Goal: Task Accomplishment & Management: Manage account settings

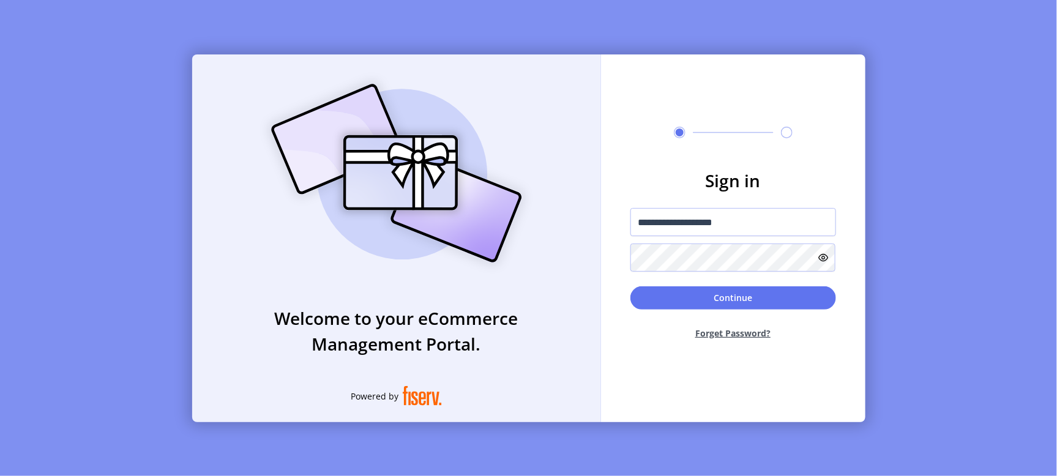
click at [718, 296] on button "Continue" at bounding box center [733, 297] width 206 height 23
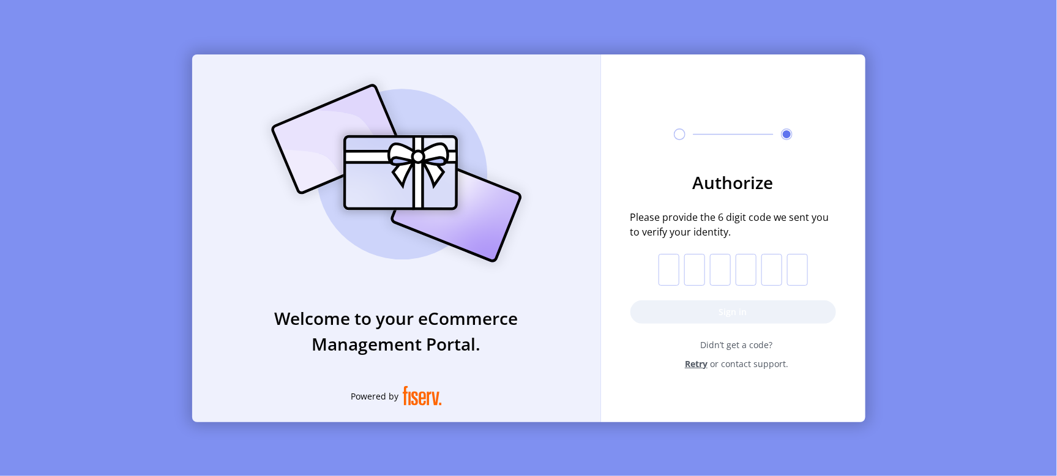
click at [664, 273] on input "text" at bounding box center [668, 270] width 21 height 32
type input "*"
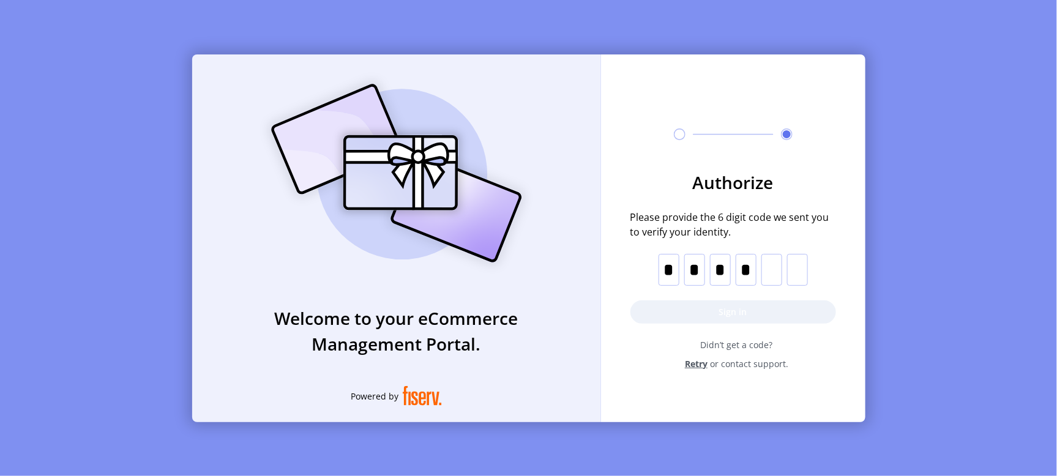
type input "*"
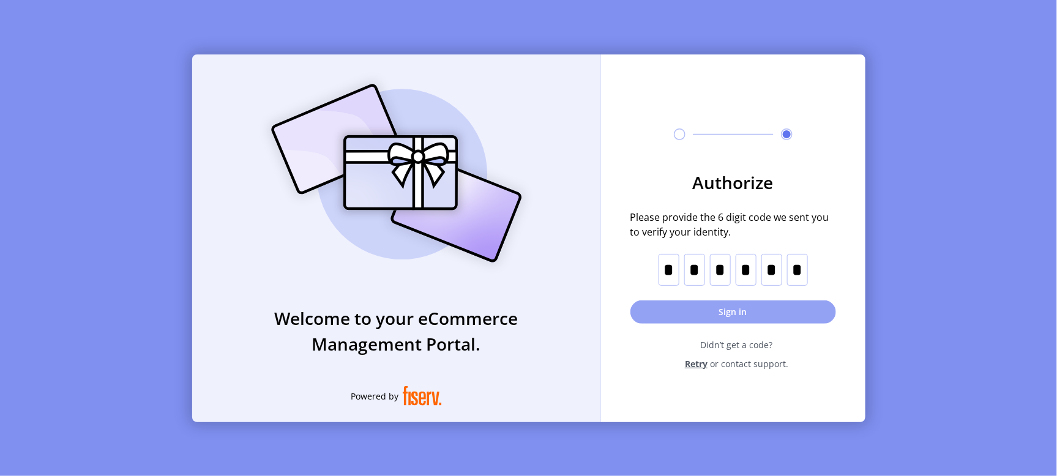
type input "*"
click at [743, 309] on button "Sign in" at bounding box center [733, 311] width 206 height 23
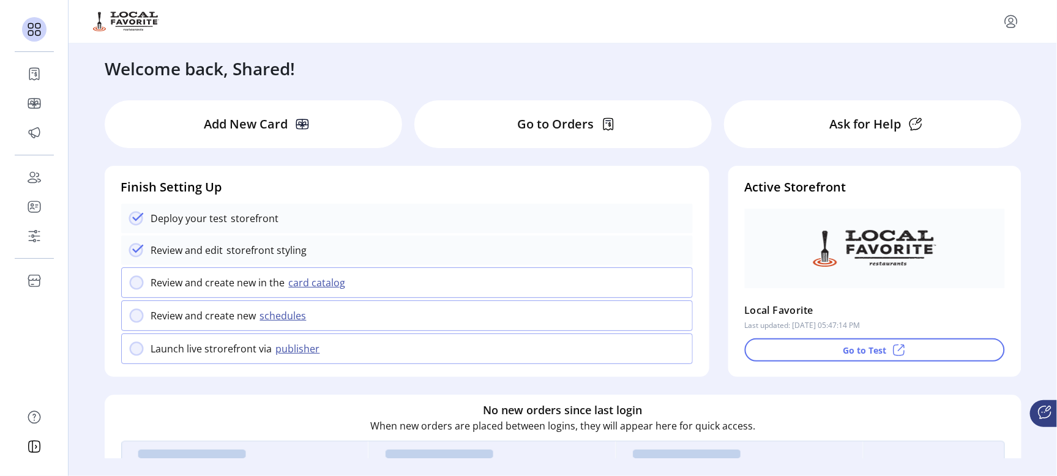
click at [262, 125] on p "Add New Card" at bounding box center [246, 124] width 84 height 18
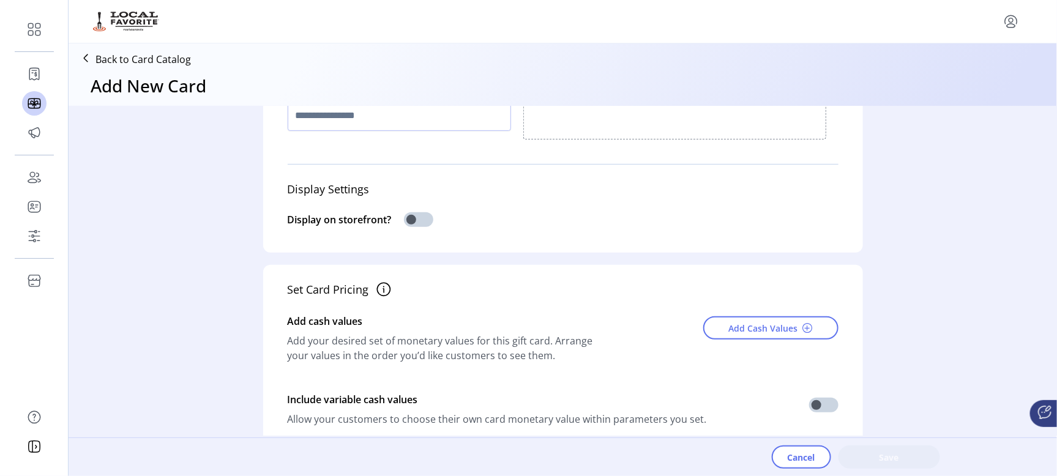
scroll to position [306, 0]
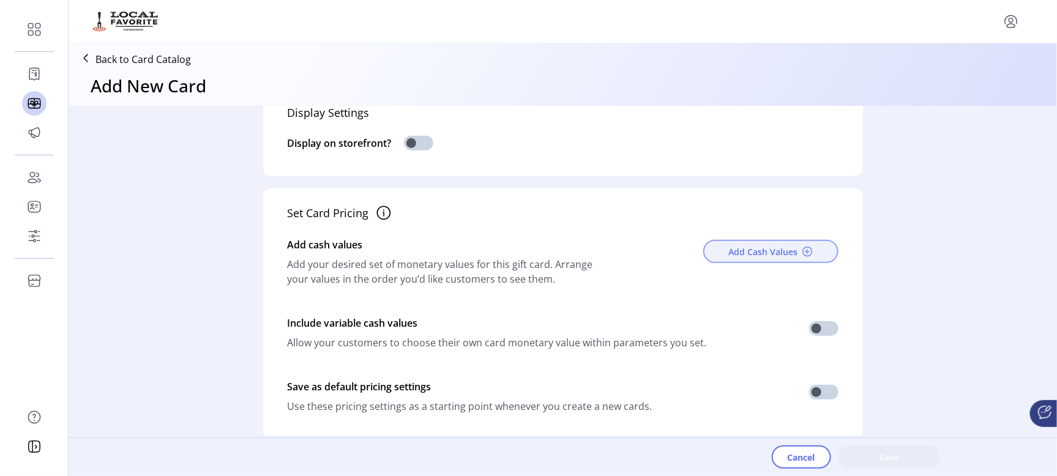
click at [744, 255] on span "Add Cash Values" at bounding box center [763, 251] width 69 height 13
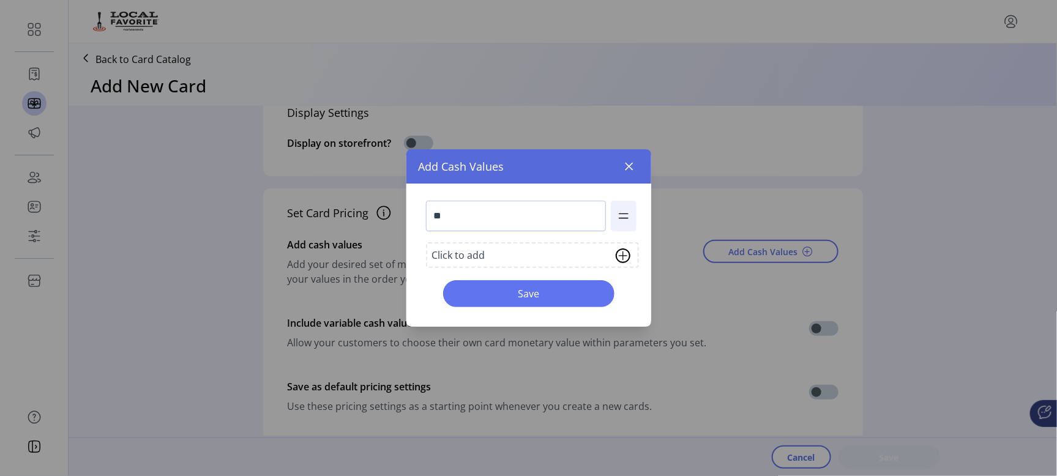
click at [622, 215] on img at bounding box center [623, 216] width 13 height 20
click at [622, 250] on img at bounding box center [623, 255] width 15 height 15
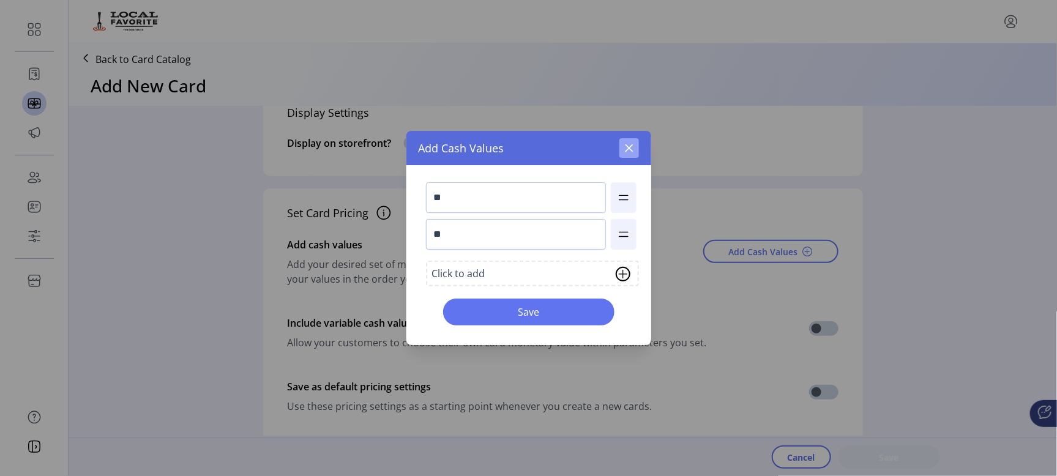
click at [628, 149] on icon "button" at bounding box center [629, 148] width 8 height 8
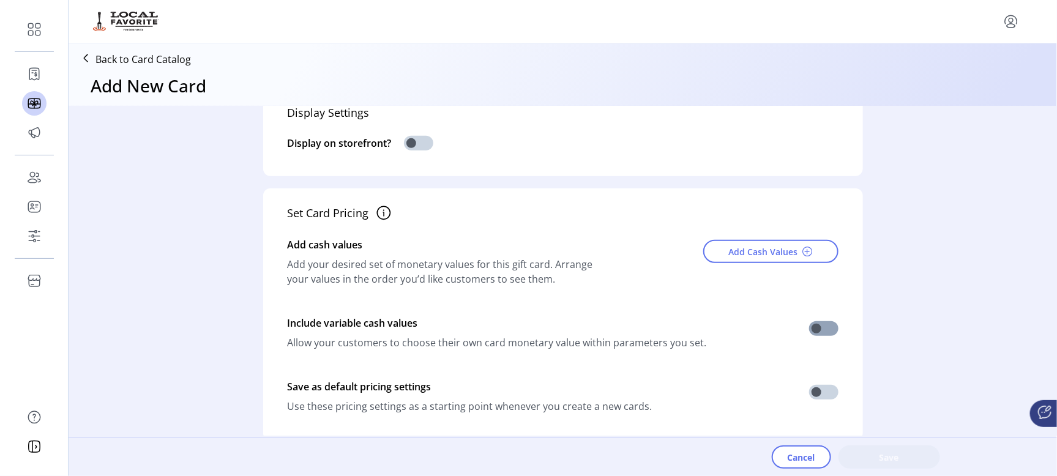
click at [825, 321] on span at bounding box center [823, 328] width 29 height 15
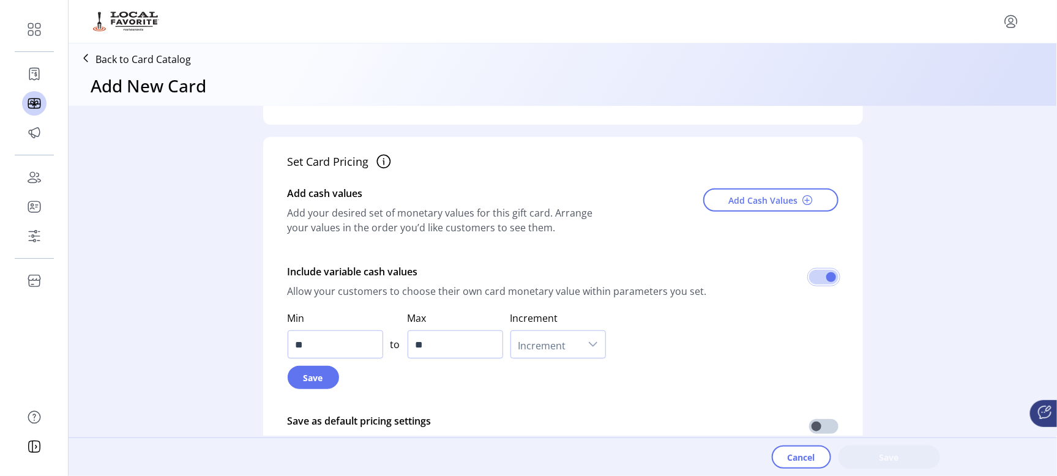
scroll to position [459, 0]
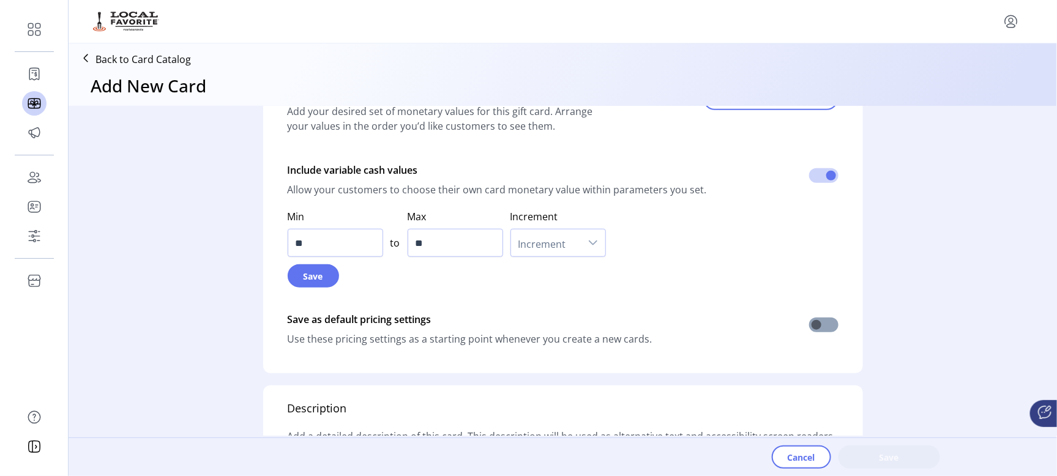
click at [822, 324] on span at bounding box center [823, 325] width 29 height 15
click at [802, 457] on span "Cancel" at bounding box center [801, 457] width 28 height 13
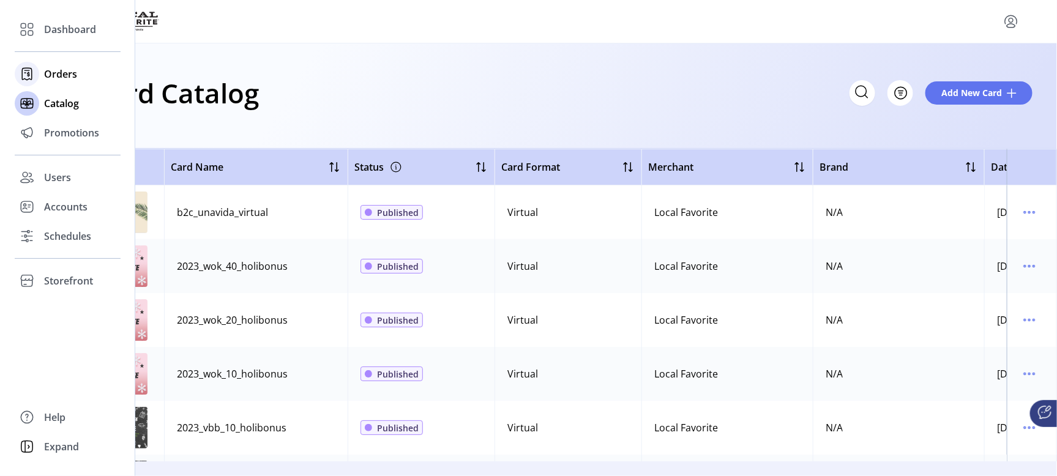
click at [60, 73] on span "Orders" at bounding box center [60, 74] width 33 height 15
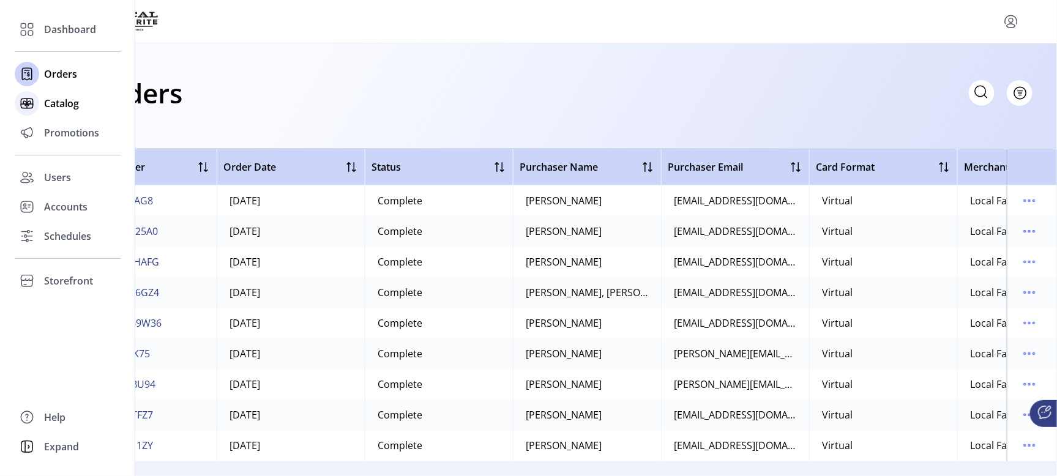
click at [63, 104] on span "Catalog" at bounding box center [61, 103] width 35 height 15
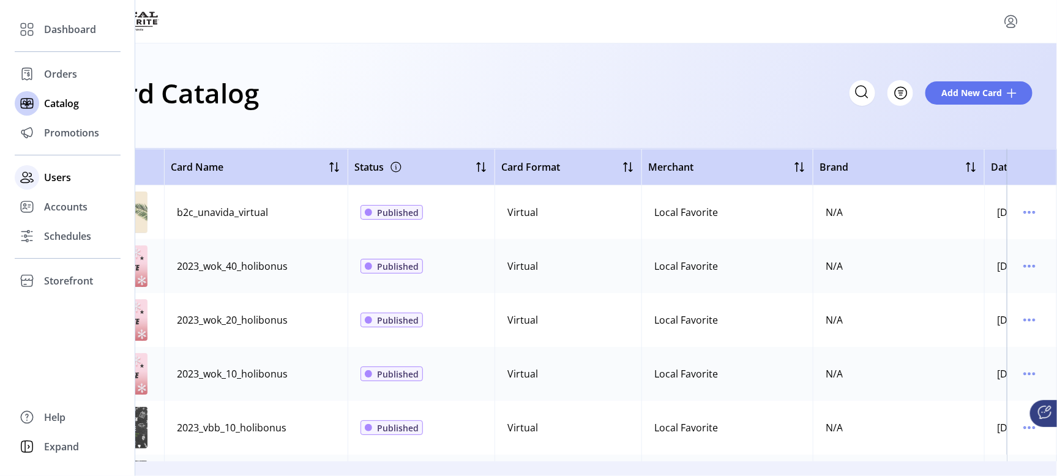
click at [49, 179] on span "Users" at bounding box center [57, 177] width 27 height 15
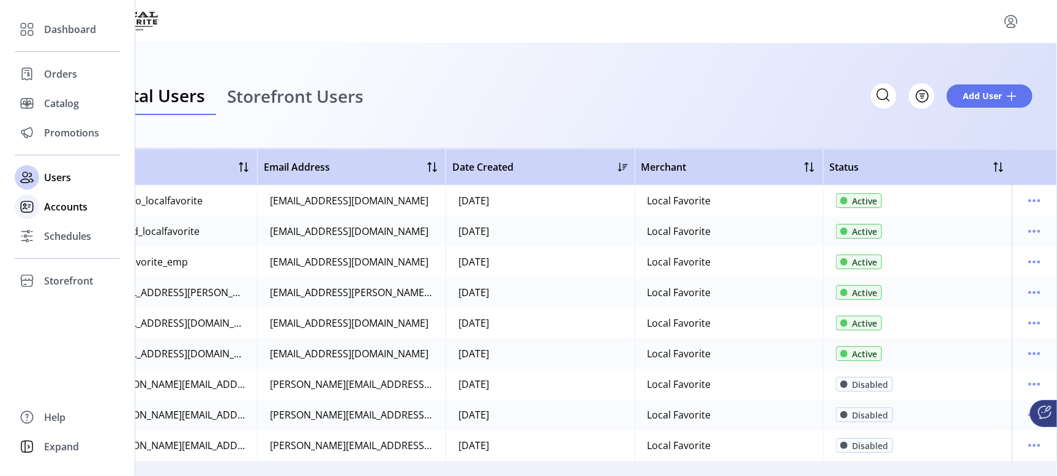
click at [58, 204] on span "Accounts" at bounding box center [65, 206] width 43 height 15
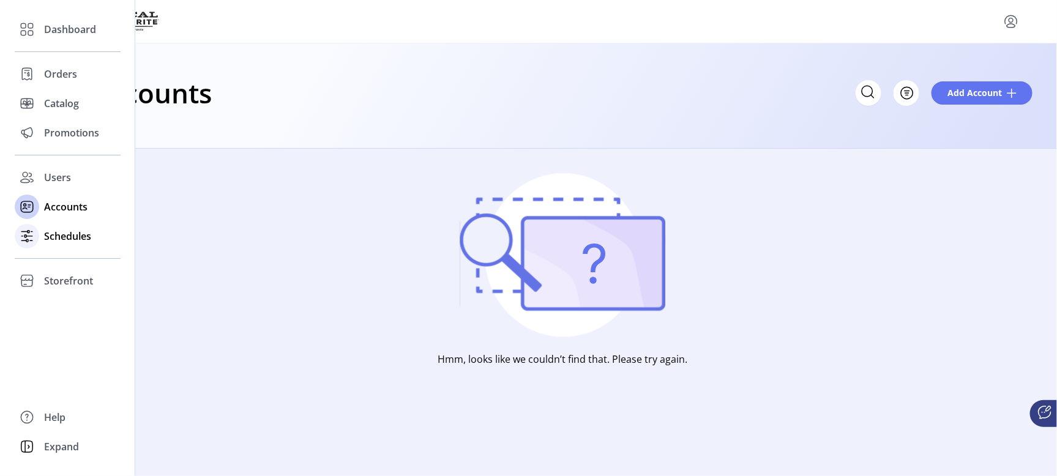
click at [48, 237] on span "Schedules" at bounding box center [67, 236] width 47 height 15
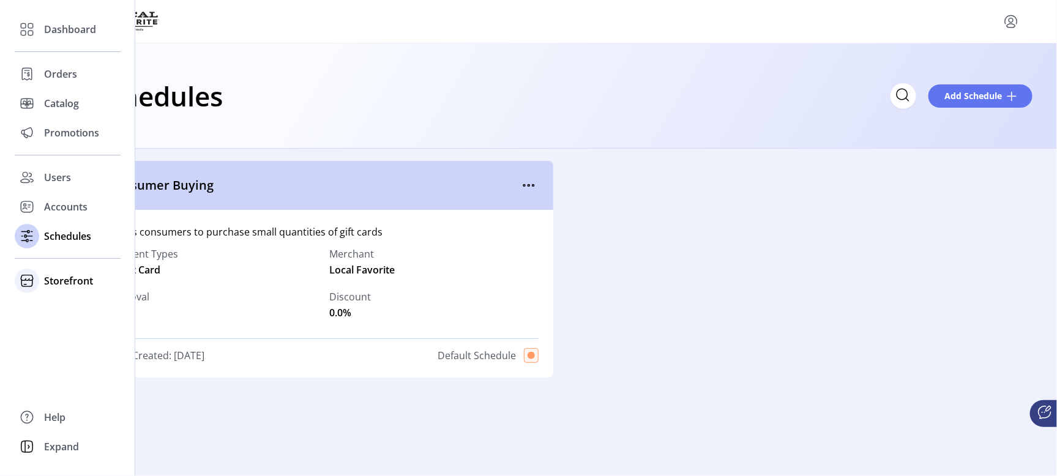
click at [59, 280] on span "Storefront" at bounding box center [68, 280] width 49 height 15
click at [61, 305] on span "Configuration" at bounding box center [76, 305] width 64 height 15
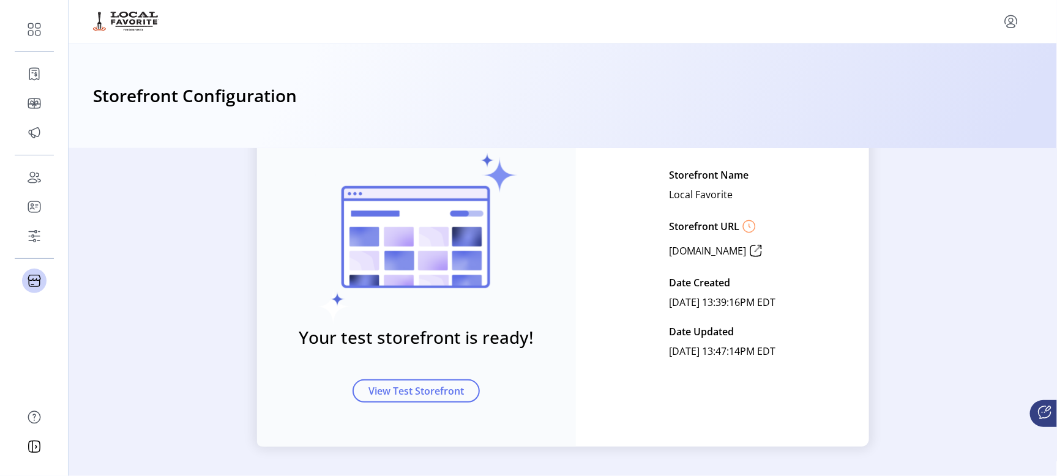
scroll to position [113, 0]
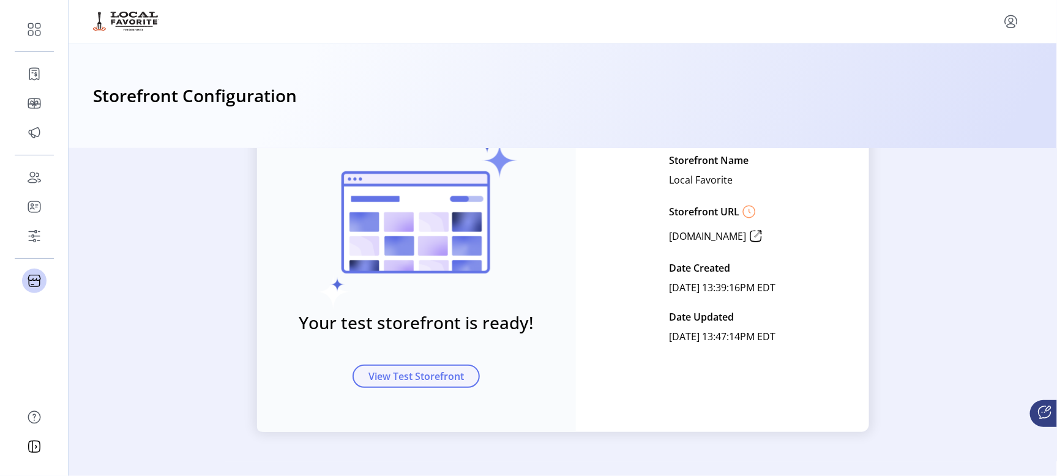
click at [399, 376] on span "View Test Storefront" at bounding box center [415, 376] width 95 height 15
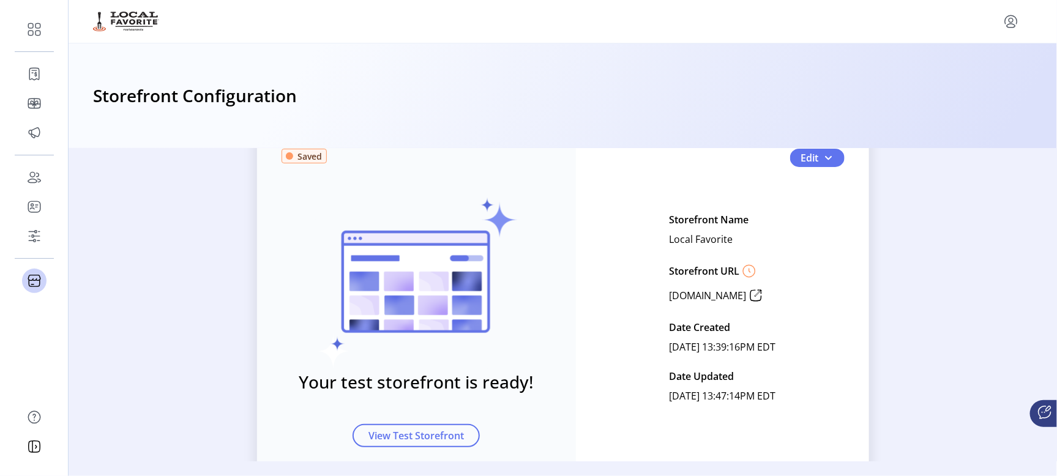
scroll to position [0, 0]
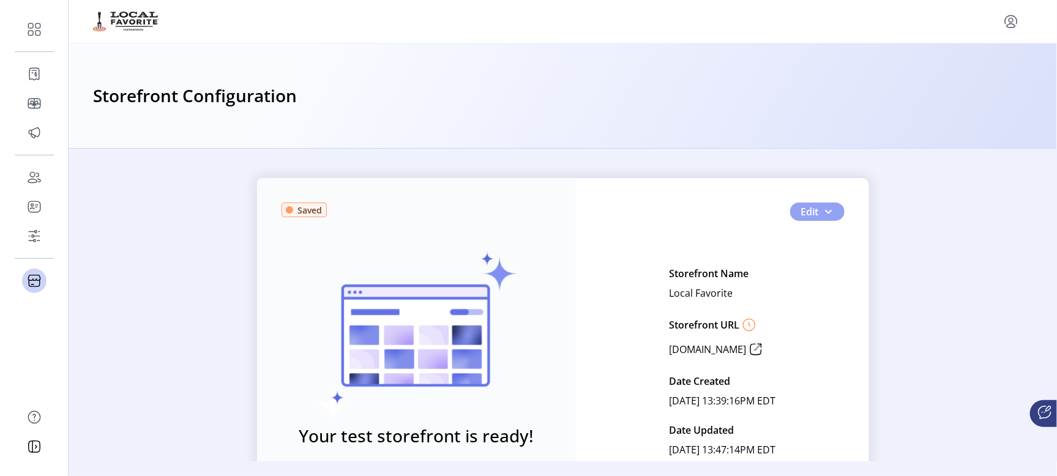
click at [819, 205] on button "Edit" at bounding box center [817, 212] width 54 height 18
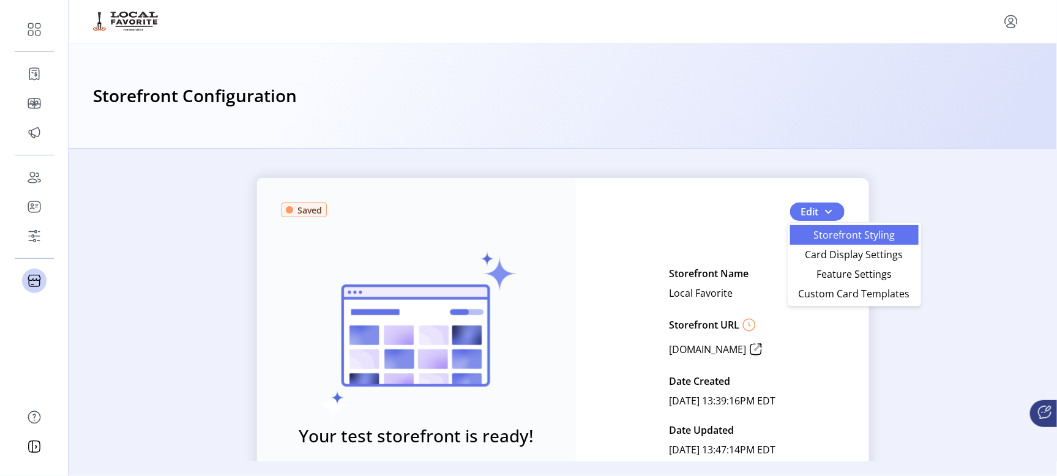
click at [819, 233] on span "Storefront Styling" at bounding box center [854, 235] width 114 height 10
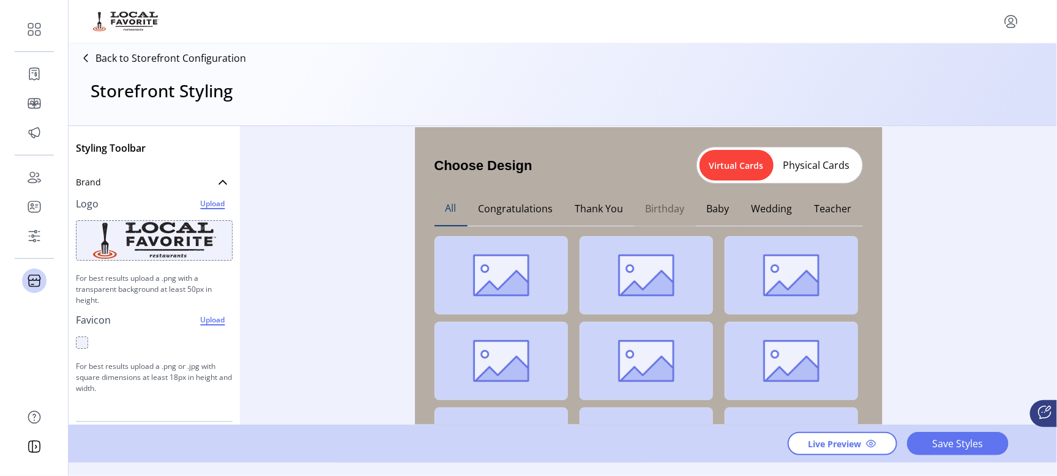
scroll to position [76, 0]
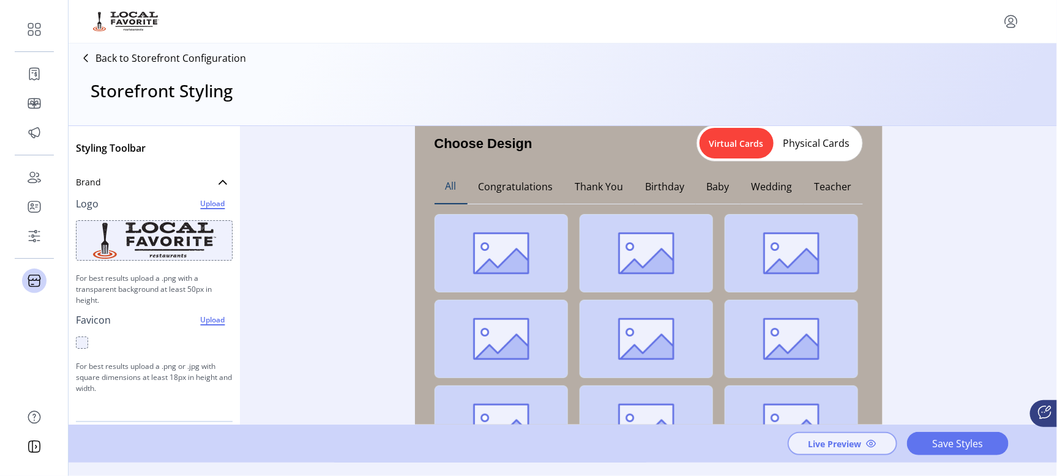
click at [835, 443] on span "Live Preview" at bounding box center [834, 443] width 53 height 13
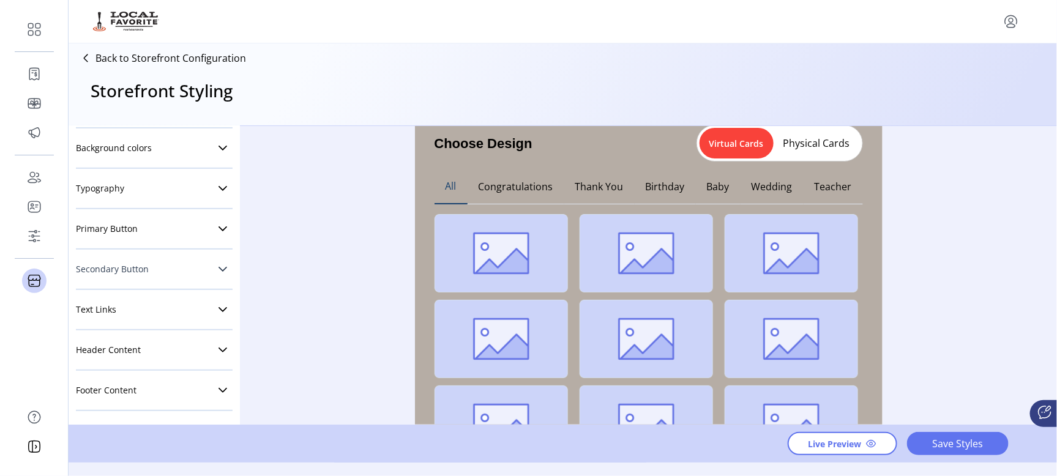
scroll to position [0, 0]
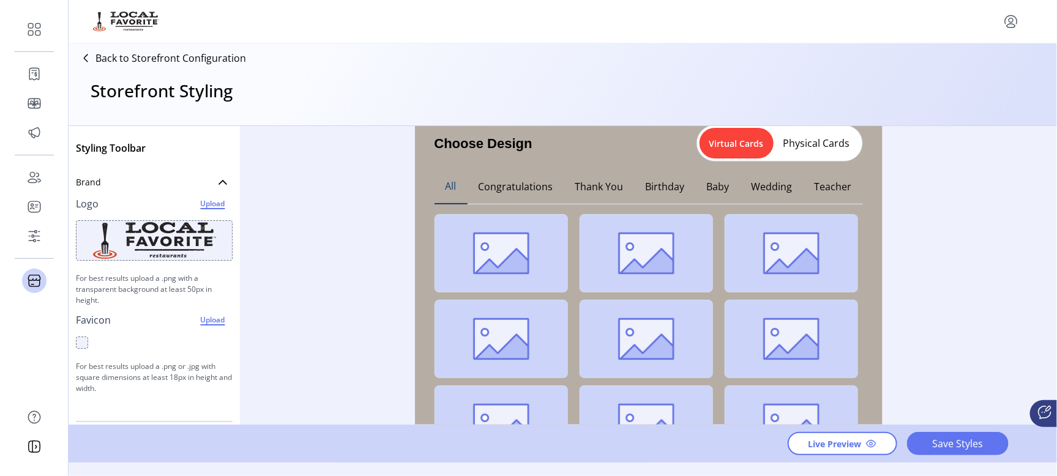
click at [140, 59] on p "Back to Storefront Configuration" at bounding box center [170, 58] width 151 height 15
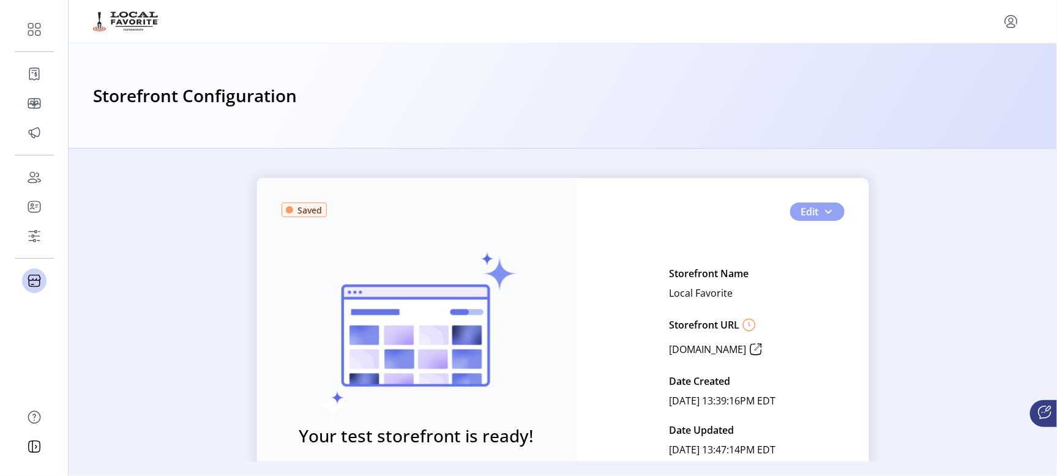
click at [830, 215] on button "Edit" at bounding box center [817, 212] width 54 height 18
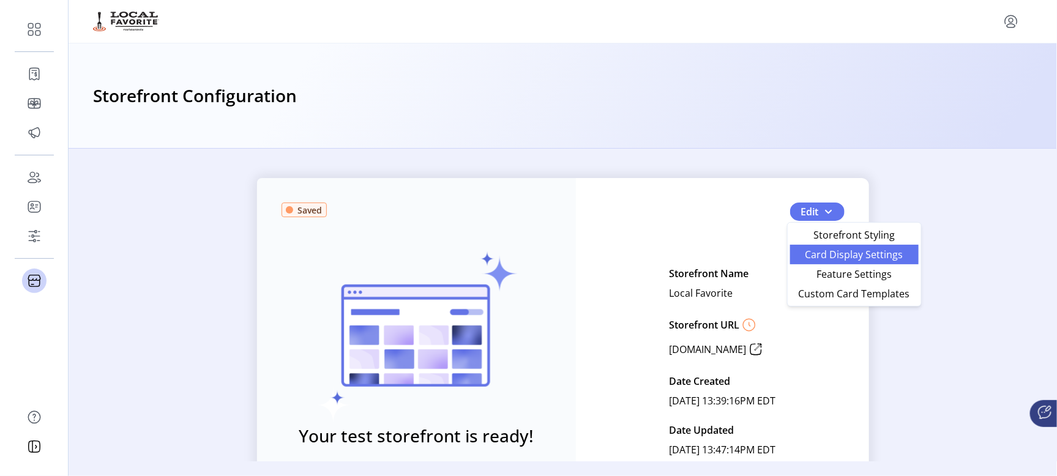
click at [825, 256] on span "Card Display Settings" at bounding box center [854, 255] width 114 height 10
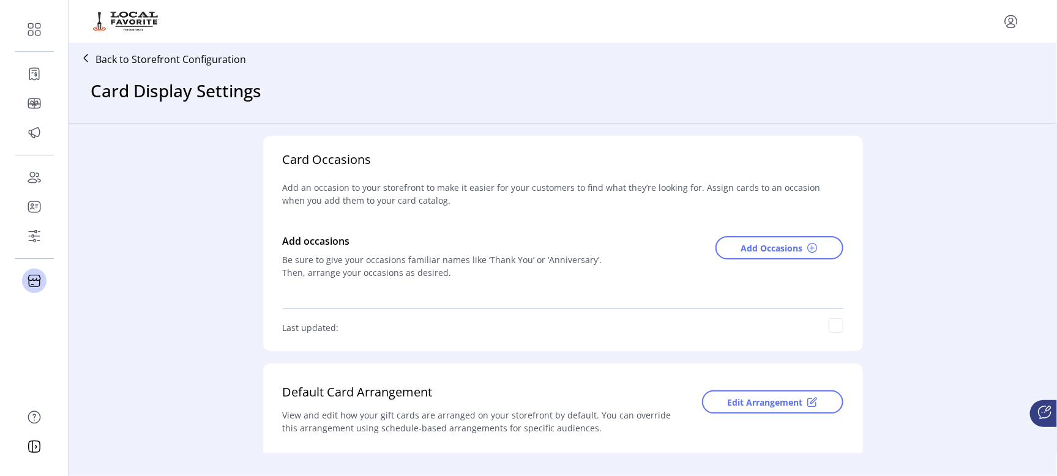
click at [170, 61] on p "Back to Storefront Configuration" at bounding box center [170, 59] width 151 height 15
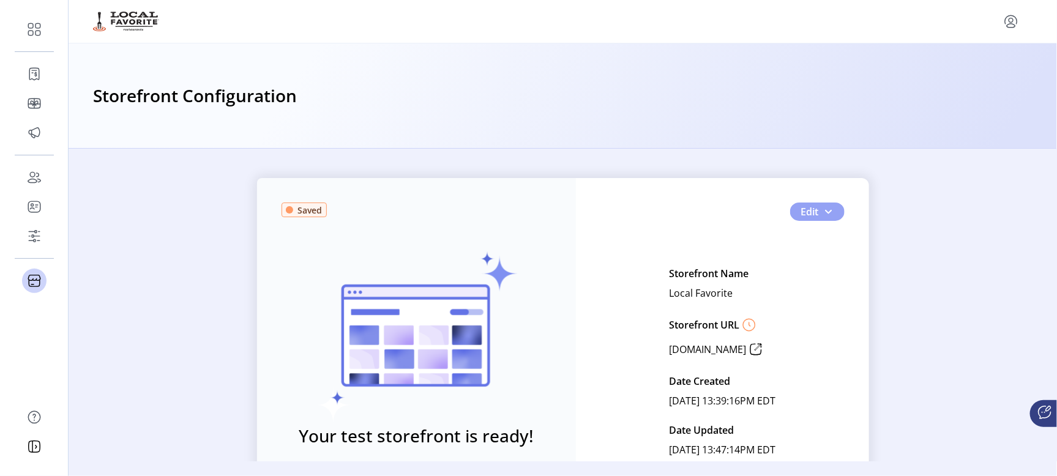
click at [831, 210] on button "Edit" at bounding box center [817, 212] width 54 height 18
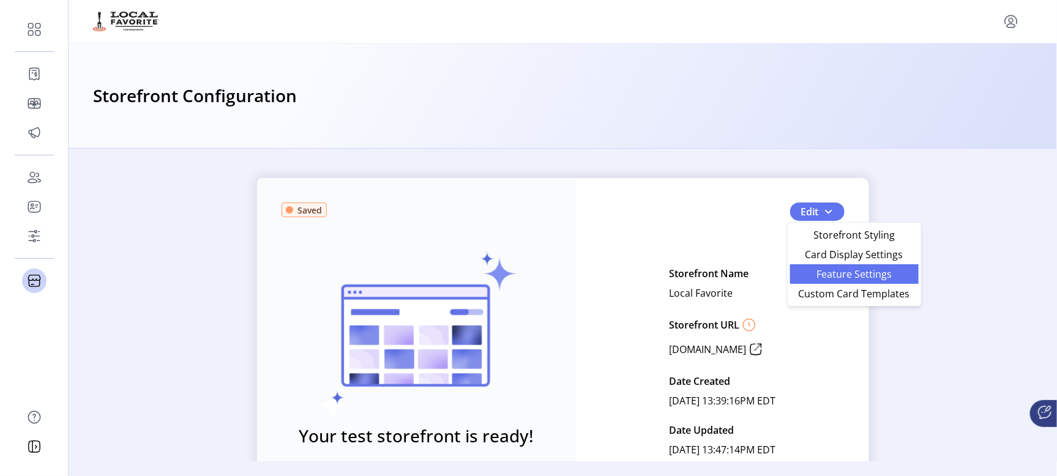
click at [828, 275] on span "Feature Settings" at bounding box center [854, 274] width 114 height 10
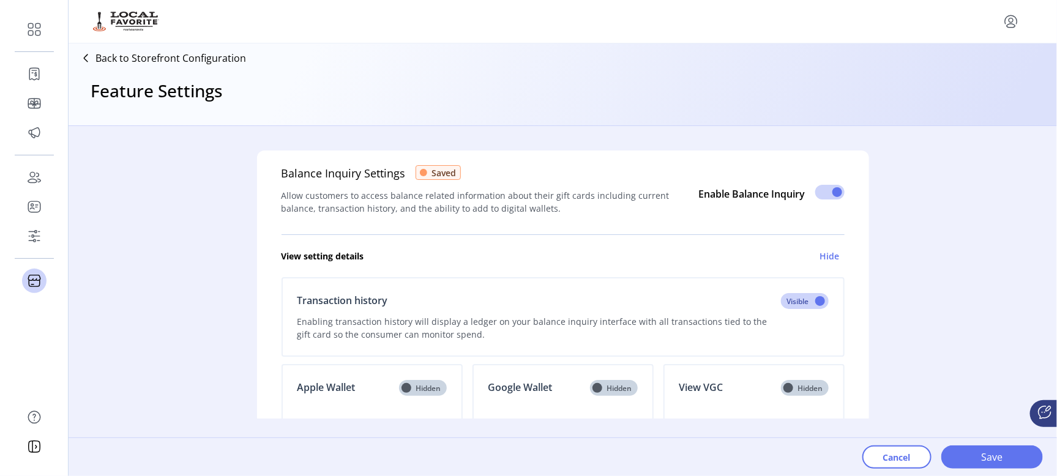
click at [811, 193] on div "Enable Balance Inquiry" at bounding box center [767, 194] width 153 height 18
click at [818, 192] on span at bounding box center [829, 192] width 29 height 15
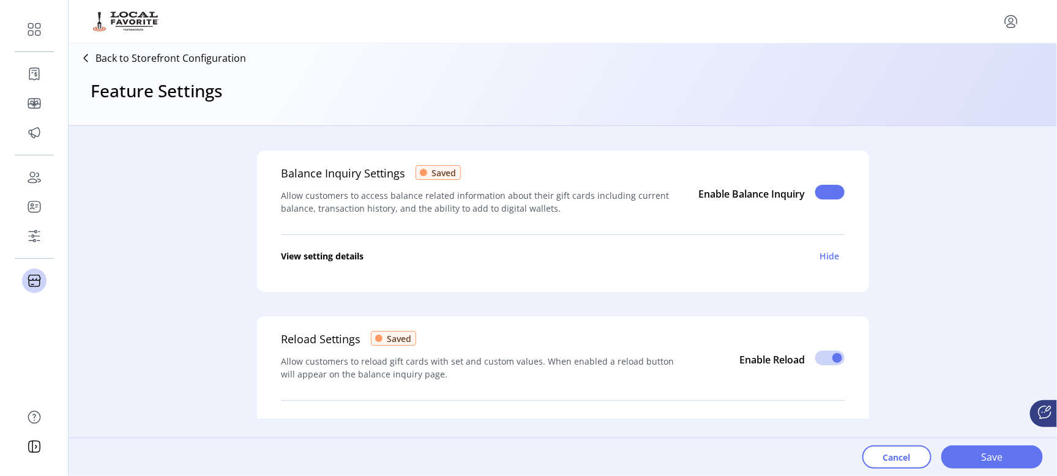
scroll to position [6, 4]
click at [829, 191] on span at bounding box center [829, 192] width 29 height 15
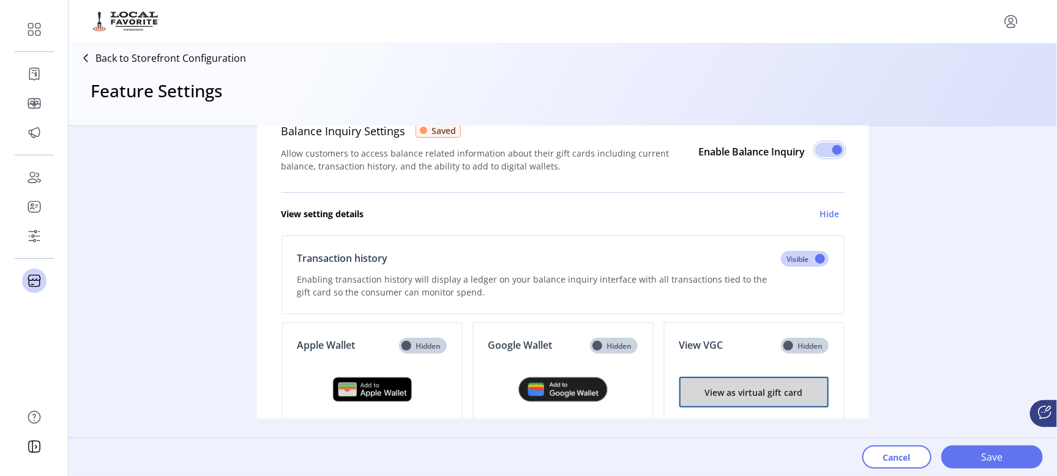
scroll to position [0, 0]
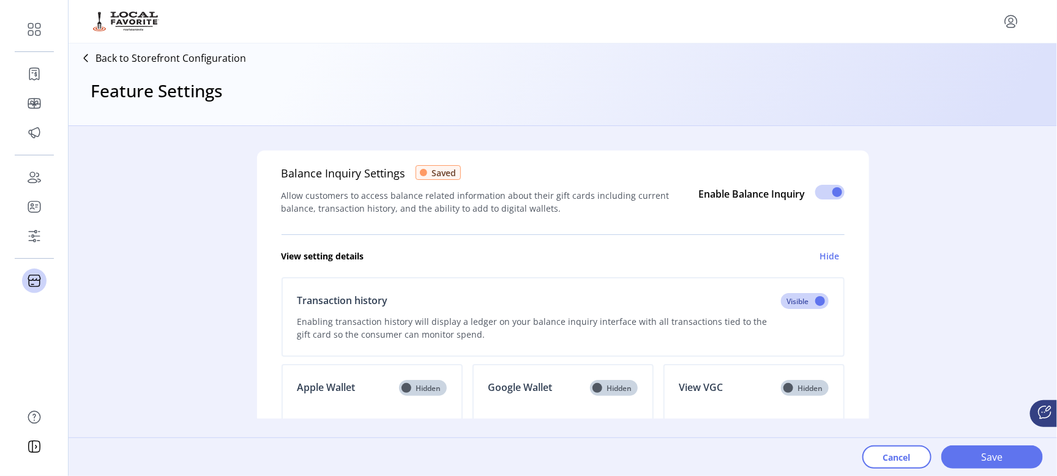
click at [172, 58] on p "Back to Storefront Configuration" at bounding box center [170, 58] width 151 height 15
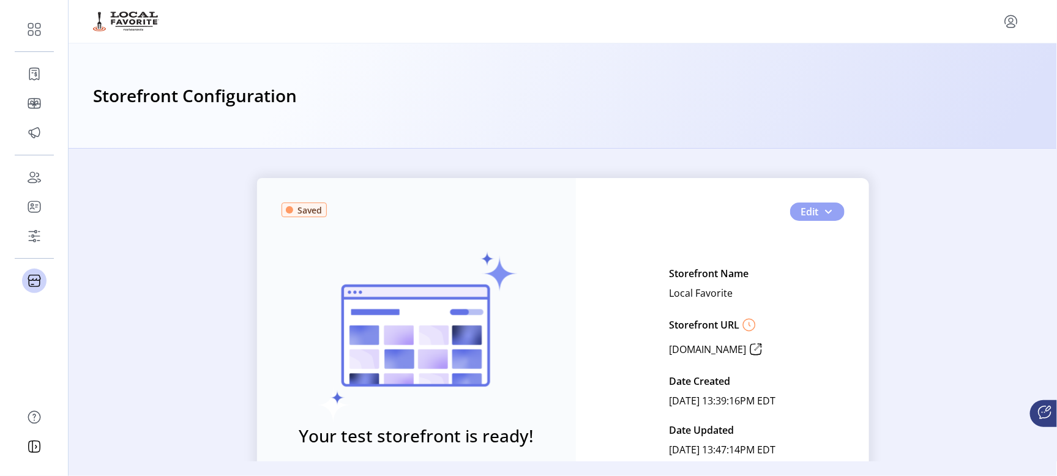
click at [813, 217] on span "Edit" at bounding box center [810, 211] width 18 height 15
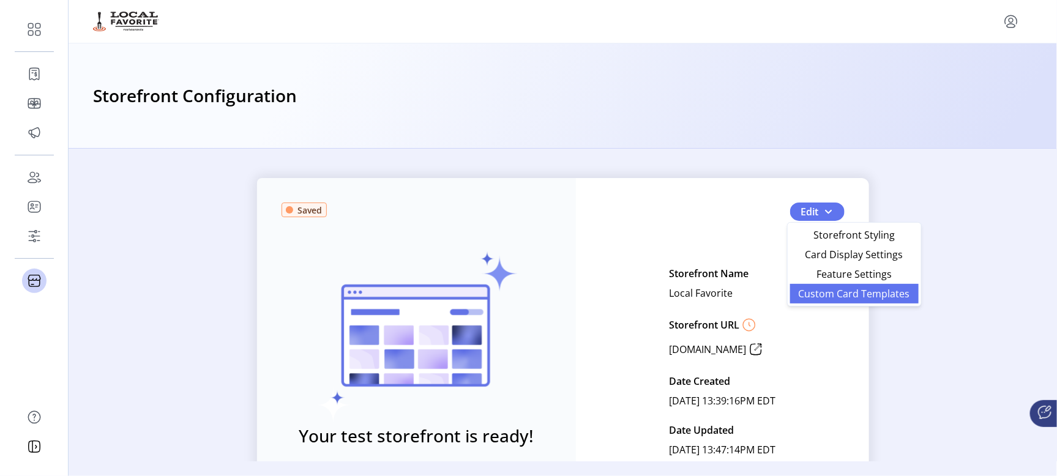
click at [825, 293] on span "Custom Card Templates" at bounding box center [854, 294] width 114 height 10
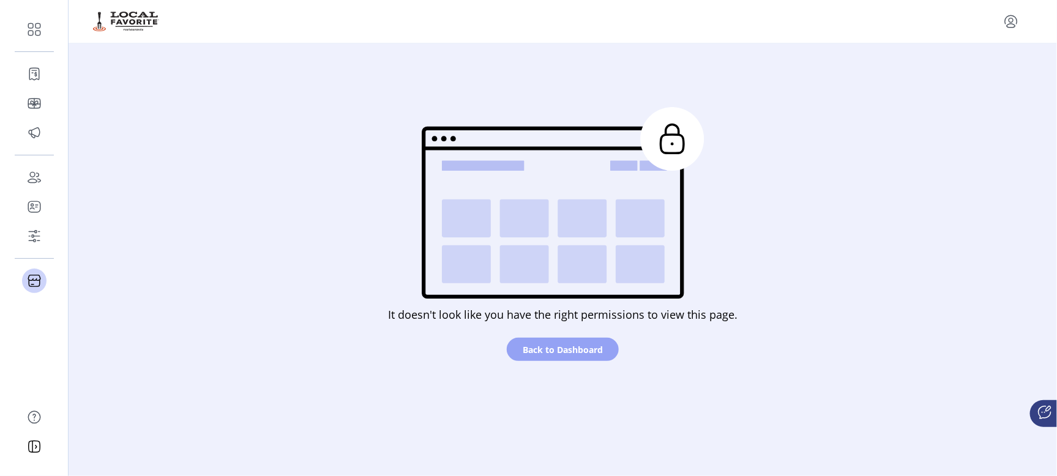
click at [562, 351] on span "Back to Dashboard" at bounding box center [563, 349] width 80 height 13
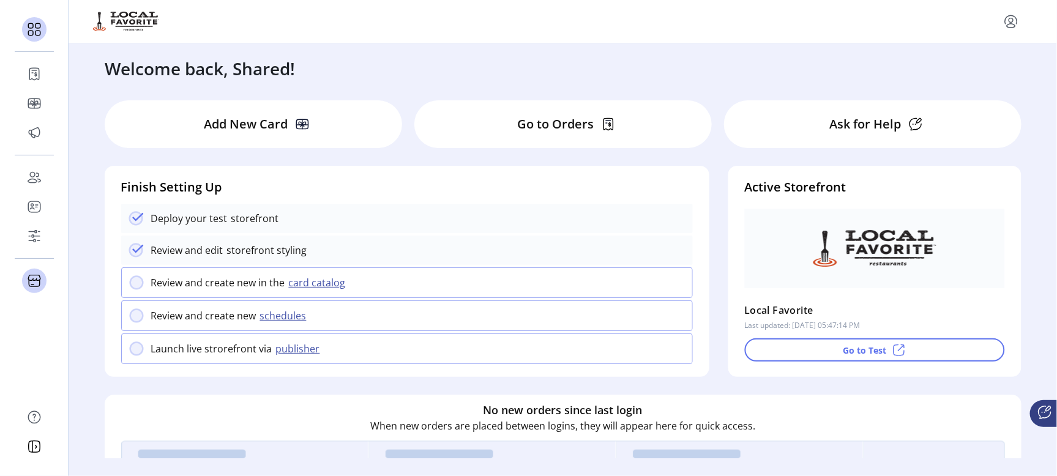
click at [873, 121] on p "Ask for Help" at bounding box center [865, 124] width 72 height 18
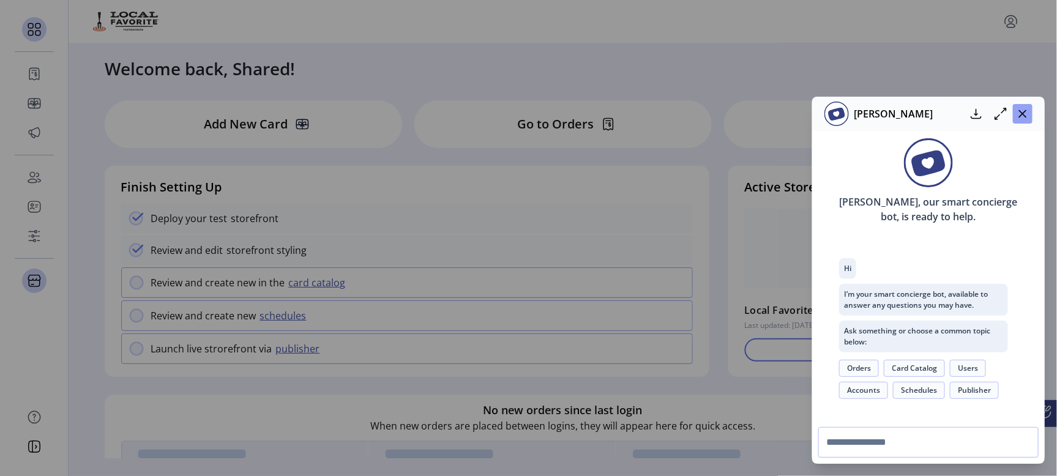
click at [1022, 113] on icon "button" at bounding box center [1023, 114] width 8 height 8
